Goal: Information Seeking & Learning: Check status

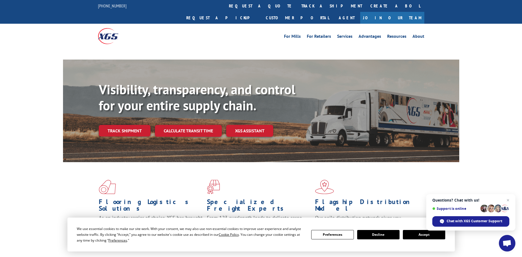
click at [422, 235] on button "Accept" at bounding box center [424, 234] width 42 height 9
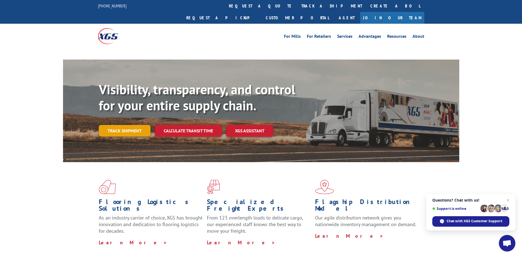
click at [118, 125] on link "Track shipment" at bounding box center [125, 131] width 52 height 12
click at [112, 125] on link "Track shipment" at bounding box center [125, 131] width 52 height 12
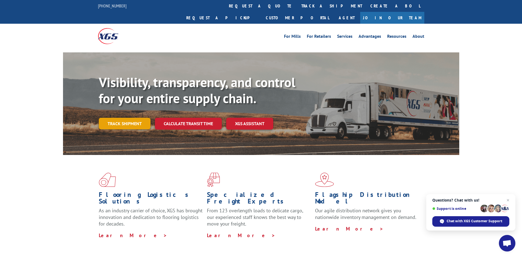
click at [120, 118] on link "Track shipment" at bounding box center [125, 124] width 52 height 12
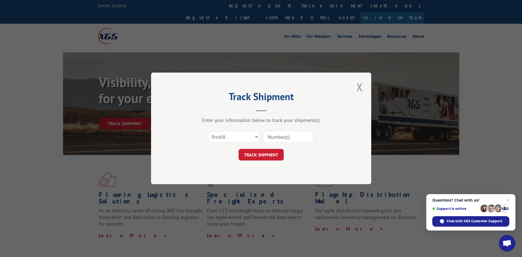
click at [291, 138] on input at bounding box center [288, 137] width 51 height 12
paste input "17509392"
type input "17509392"
click at [257, 154] on button "TRACK SHIPMENT" at bounding box center [261, 155] width 45 height 12
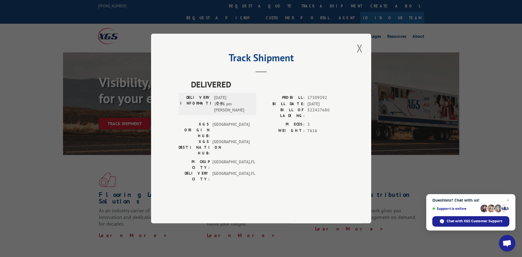
scroll to position [55, 0]
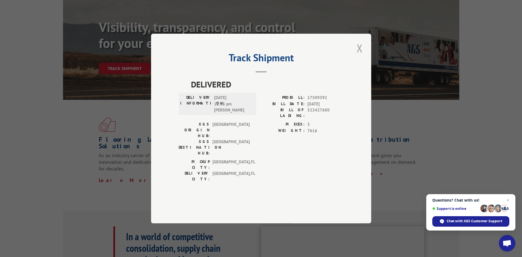
click at [357, 56] on button "Close modal" at bounding box center [359, 47] width 9 height 15
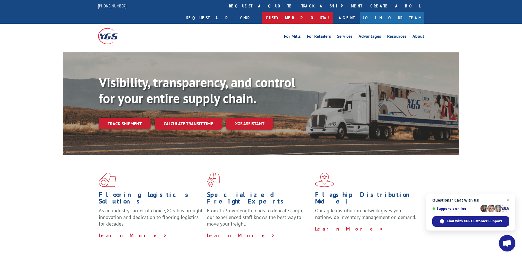
click at [333, 12] on link "Customer Portal" at bounding box center [298, 18] width 72 height 12
